Goal: Find contact information: Find contact information

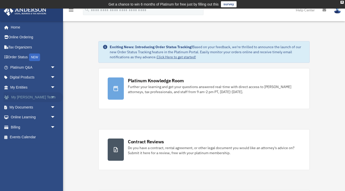
click at [40, 96] on link "My Anderson Team arrow_drop_down" at bounding box center [33, 97] width 59 height 10
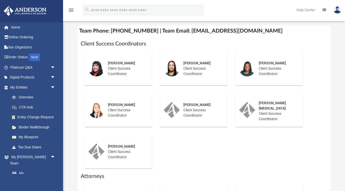
scroll to position [215, 0]
click at [195, 59] on div "[PERSON_NAME] Client Success Coordinator" at bounding box center [202, 68] width 44 height 23
click at [191, 61] on span "[PERSON_NAME]" at bounding box center [196, 63] width 27 height 4
click at [178, 61] on img at bounding box center [172, 69] width 16 height 16
click at [172, 61] on img at bounding box center [172, 69] width 16 height 16
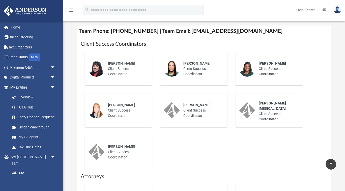
click at [172, 61] on img at bounding box center [172, 69] width 16 height 16
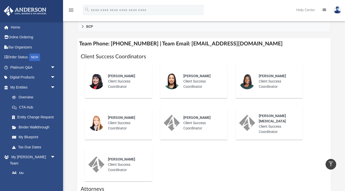
scroll to position [201, 0]
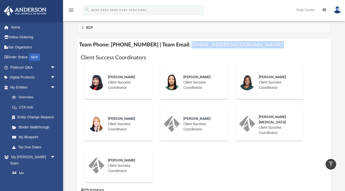
drag, startPoint x: 181, startPoint y: 38, endPoint x: 249, endPoint y: 43, distance: 68.3
click at [249, 43] on div "Team Phone: [PHONE_NUMBER] | Team Email: [EMAIL_ADDRESS][DOMAIN_NAME] Client Su…" at bounding box center [204, 163] width 254 height 249
copy div "[EMAIL_ADDRESS][DOMAIN_NAME]"
